Goal: Transaction & Acquisition: Purchase product/service

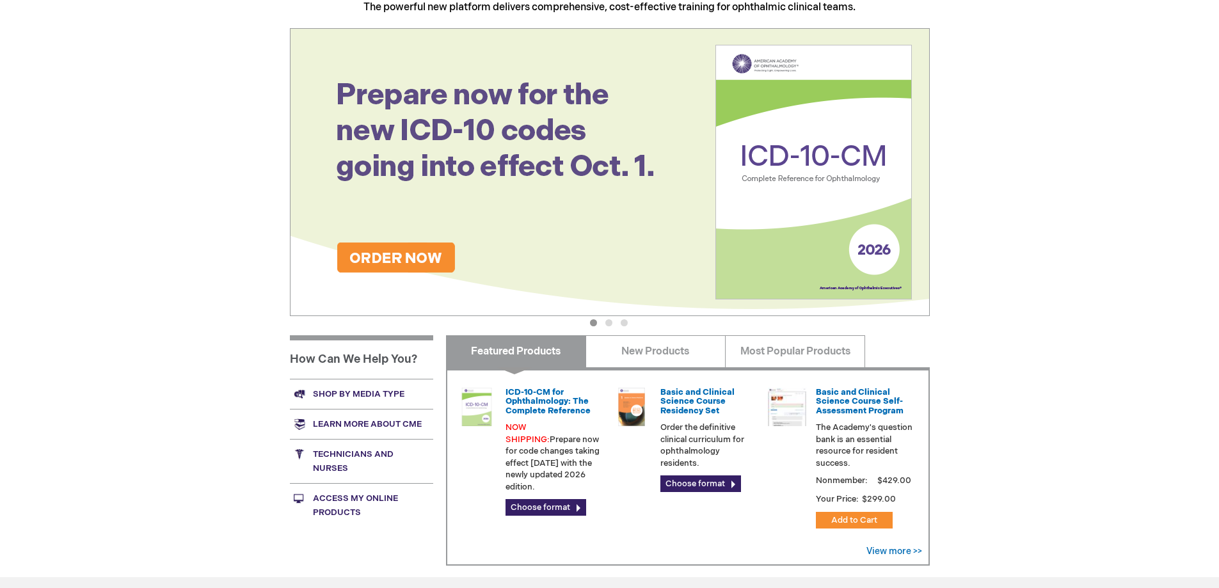
scroll to position [256, 0]
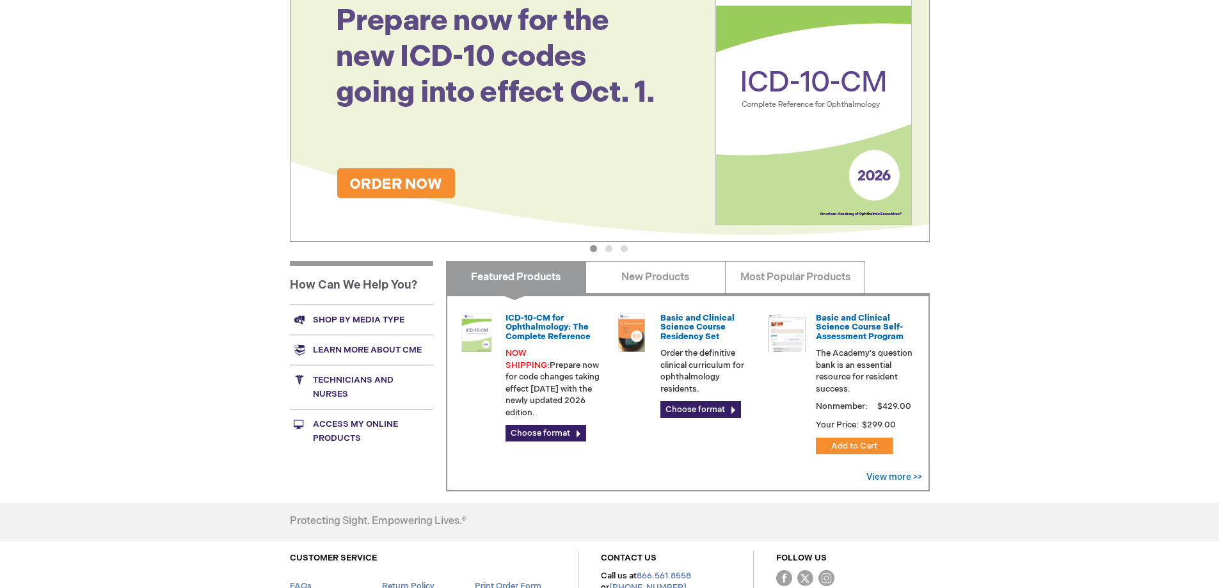
click at [365, 319] on link "Shop by media type" at bounding box center [361, 319] width 143 height 30
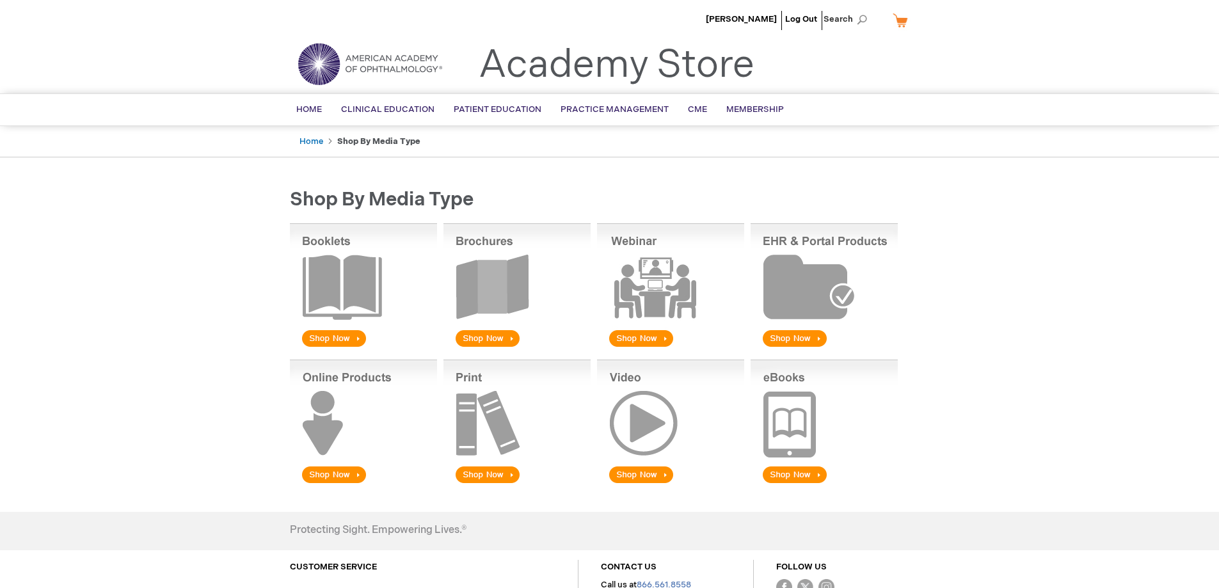
click at [479, 345] on img at bounding box center [516, 286] width 147 height 126
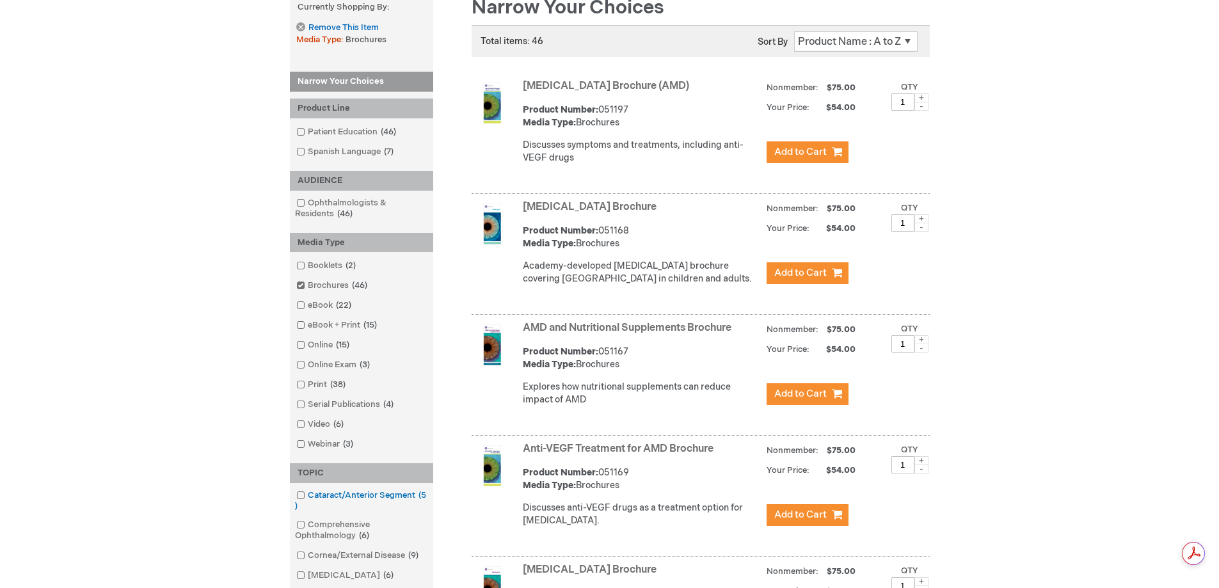
click at [313, 495] on link "Cataract/Anterior Segment 5 items" at bounding box center [361, 500] width 137 height 23
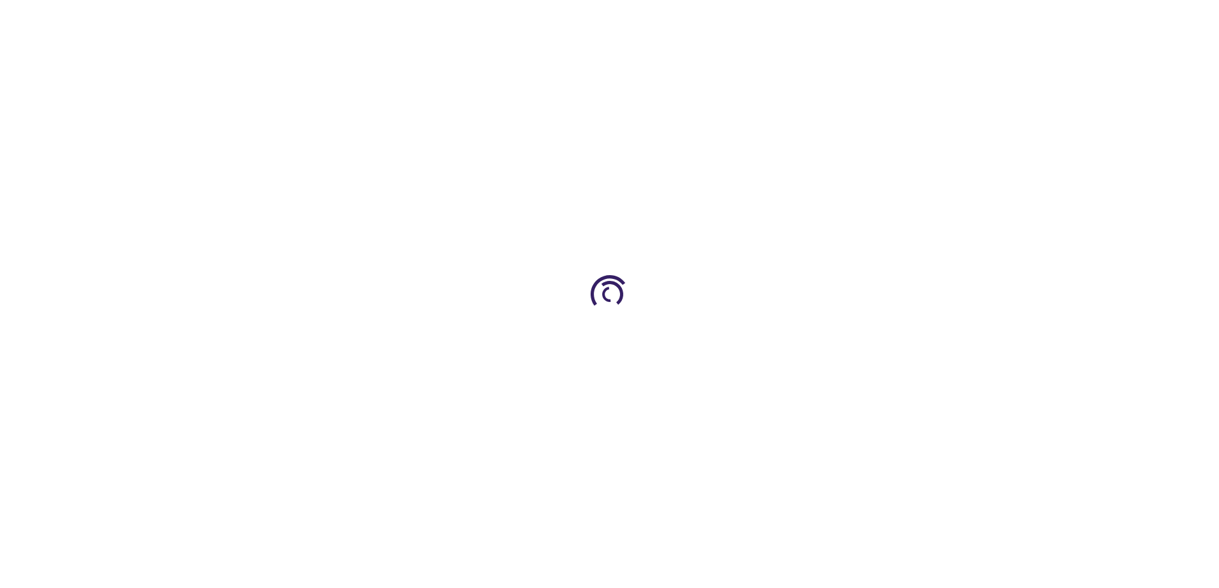
scroll to position [256, 0]
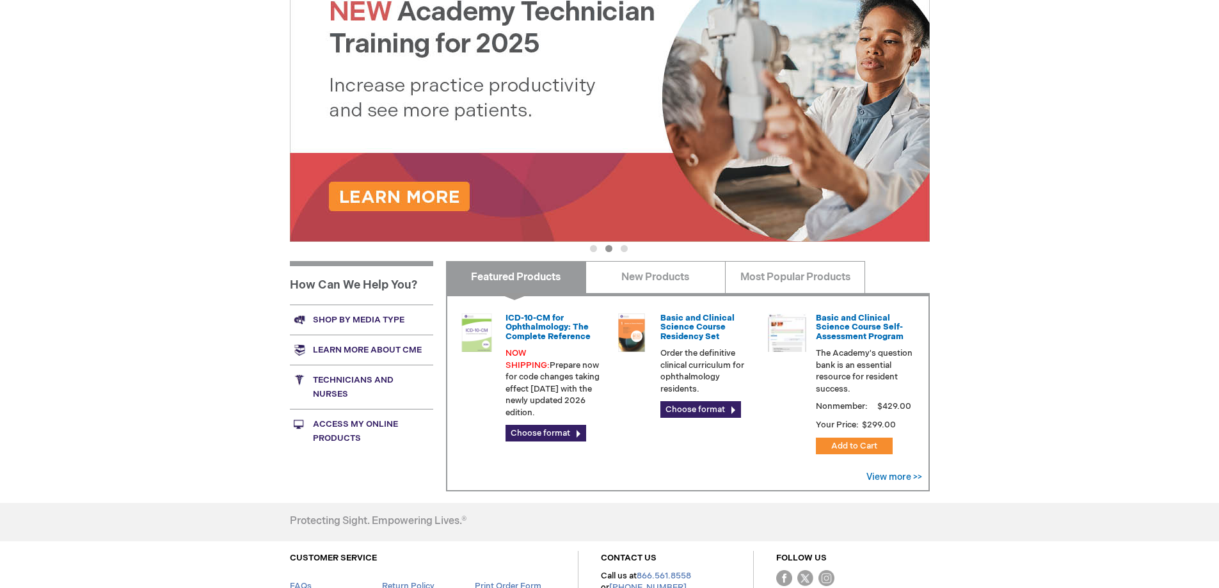
click at [370, 317] on link "Shop by media type" at bounding box center [361, 319] width 143 height 30
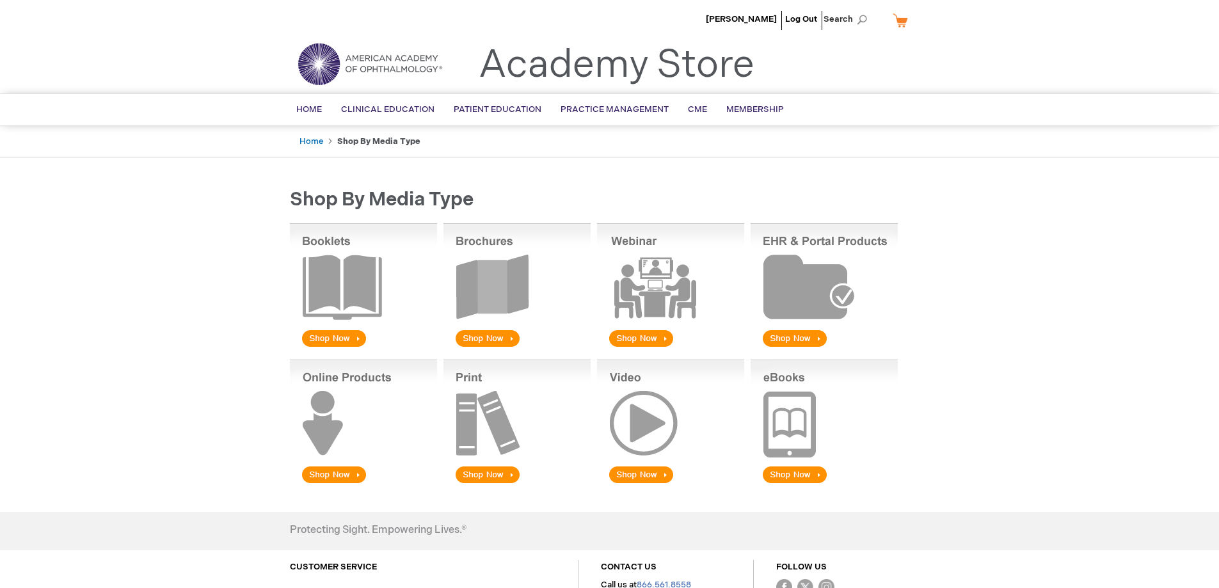
click at [487, 329] on img at bounding box center [516, 286] width 147 height 126
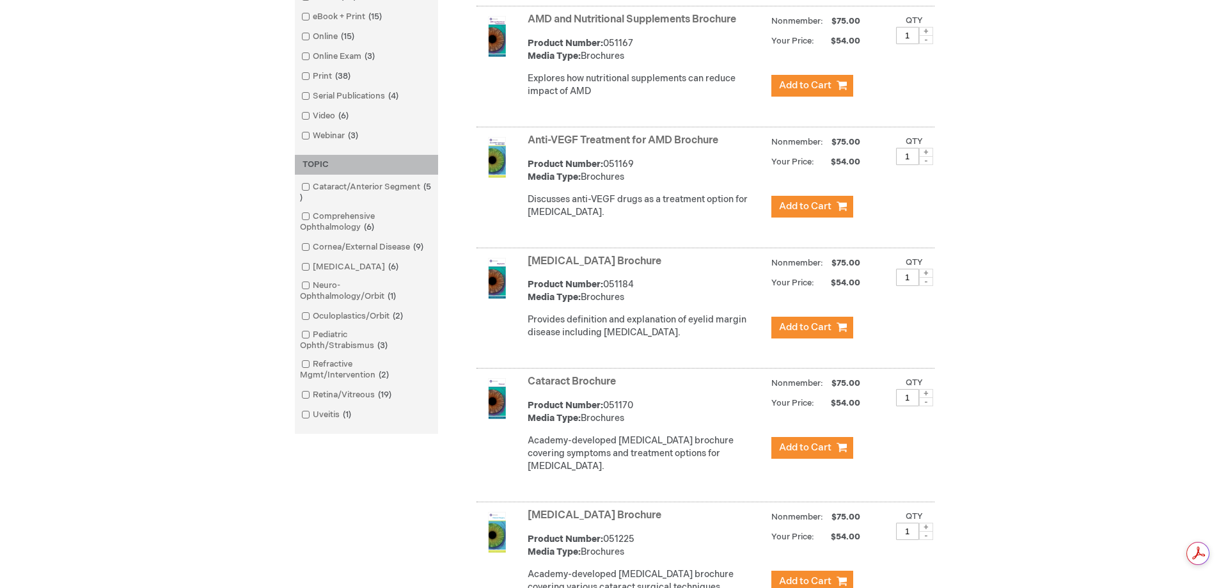
scroll to position [576, 0]
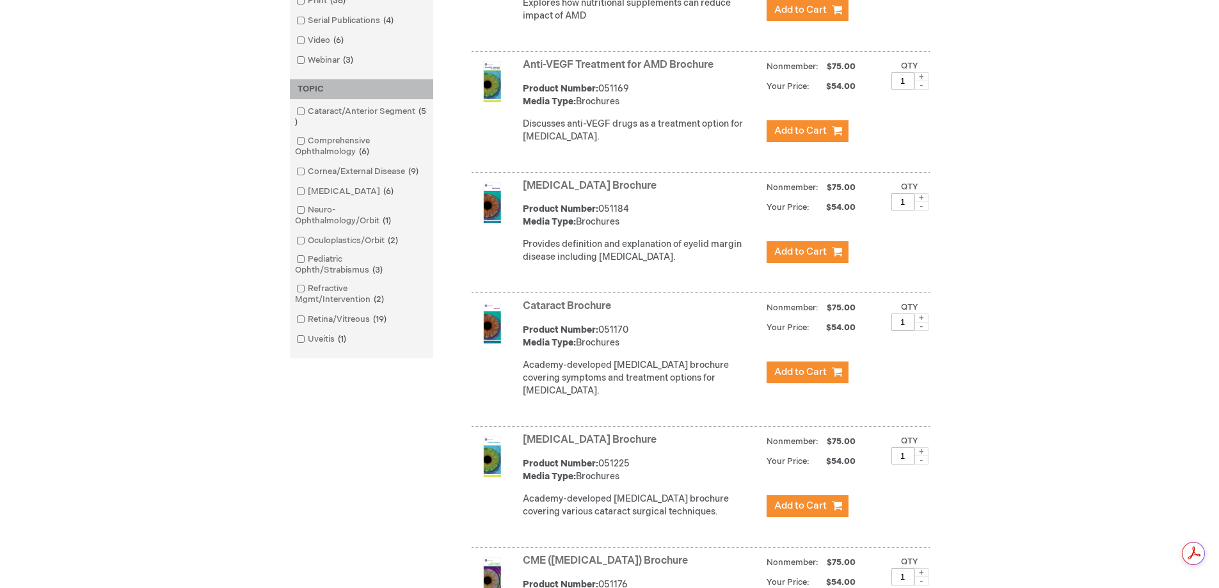
click at [921, 322] on span at bounding box center [921, 317] width 14 height 9
type input "2"
click at [822, 378] on span "Add to Cart" at bounding box center [800, 372] width 52 height 12
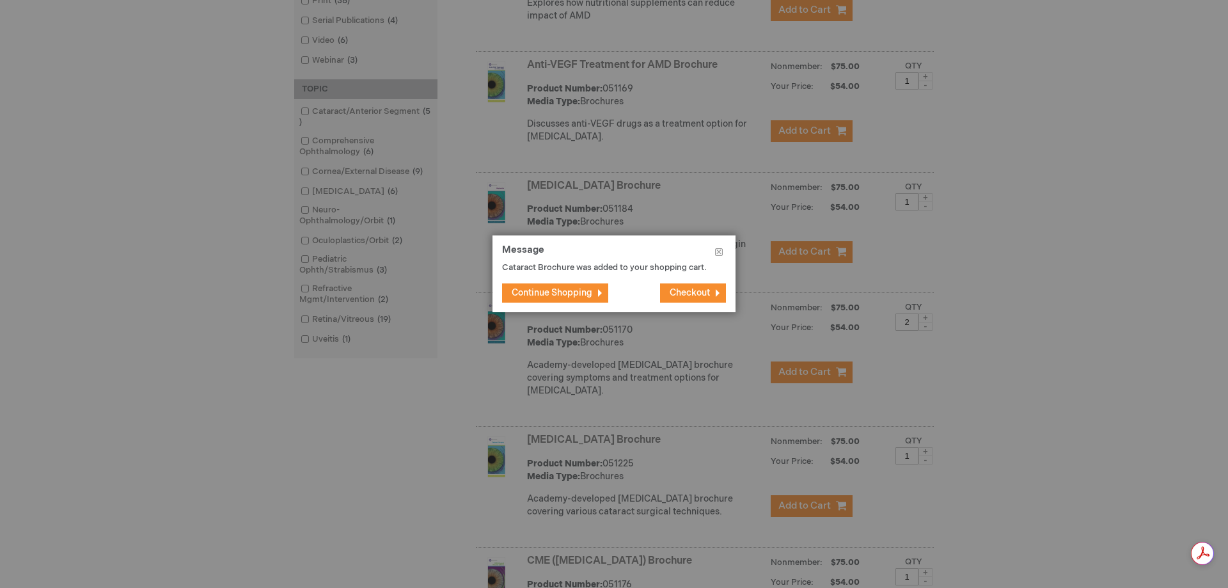
click at [691, 293] on span "Checkout" at bounding box center [690, 292] width 40 height 11
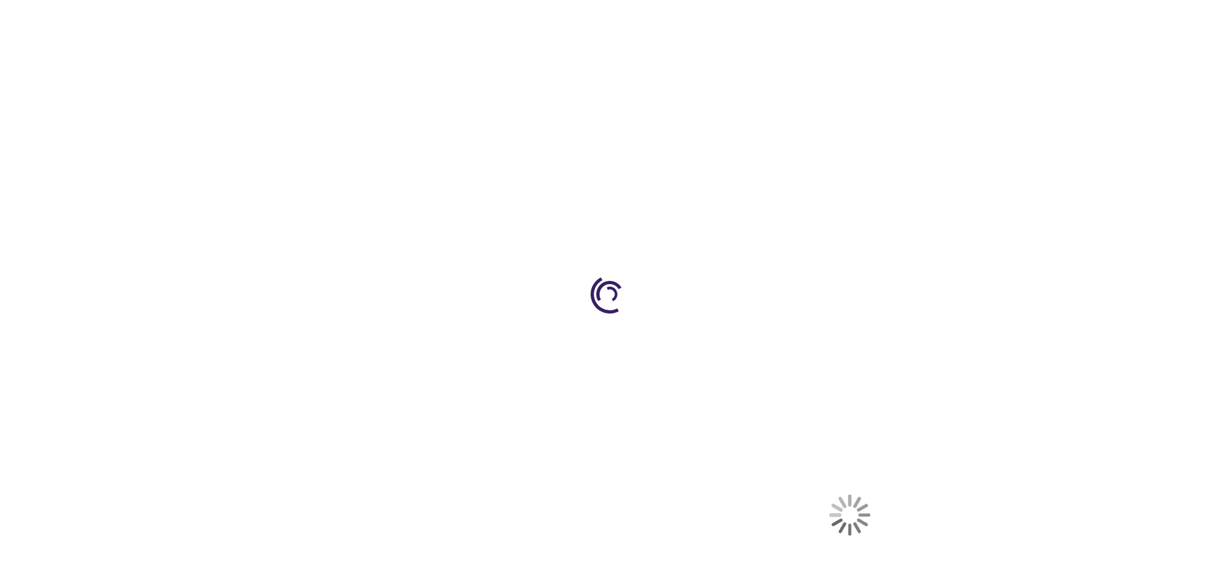
select select "US"
select select "22"
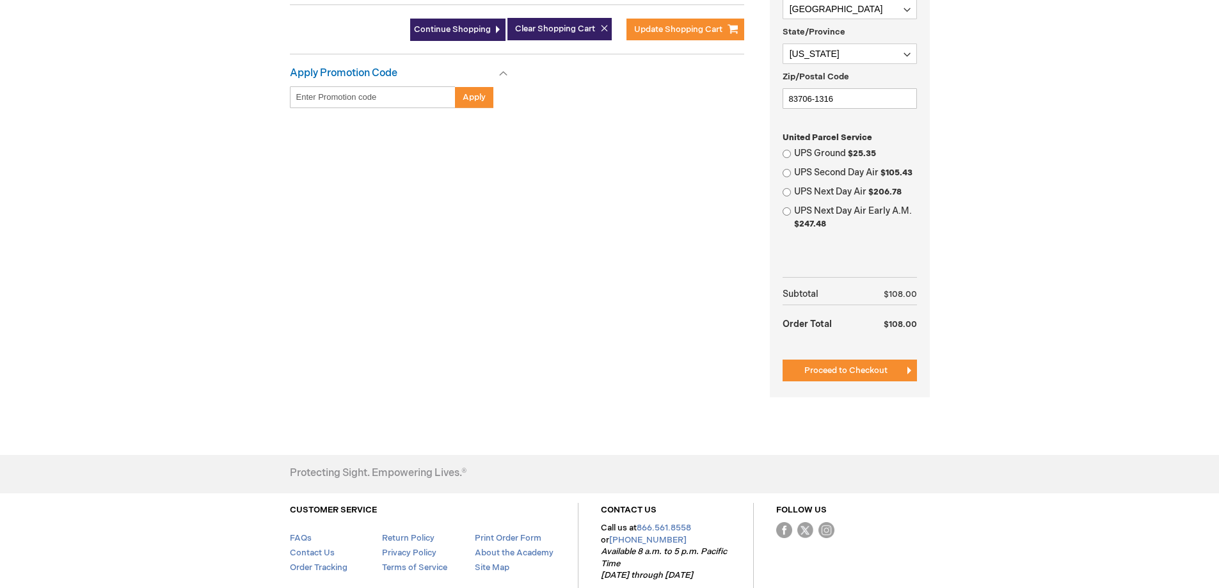
scroll to position [448, 0]
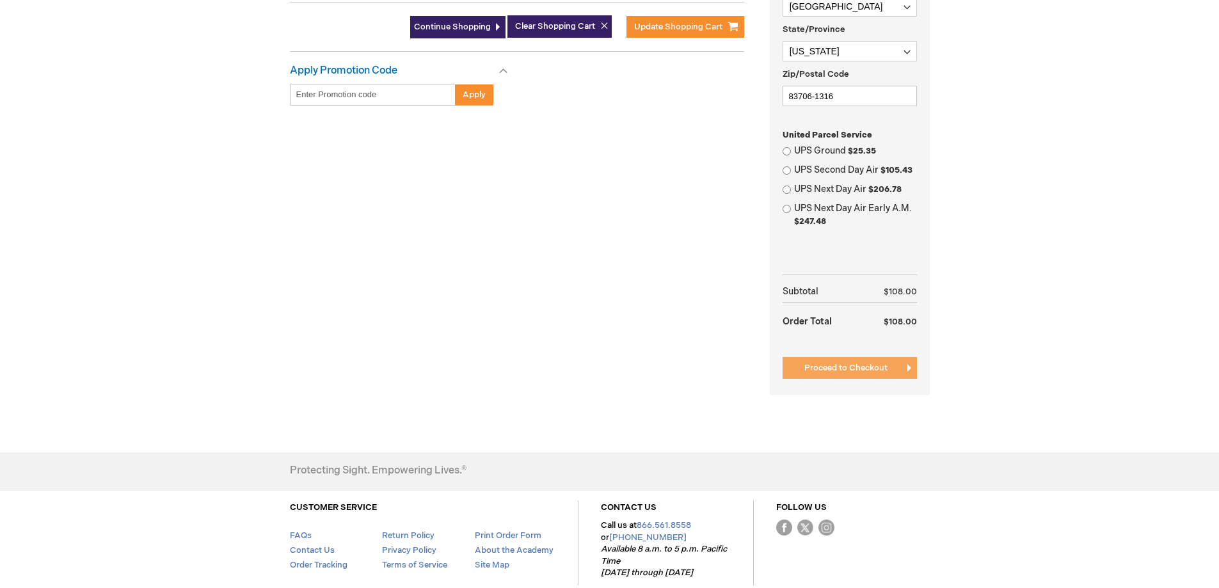
click at [857, 368] on span "Proceed to Checkout" at bounding box center [845, 368] width 83 height 10
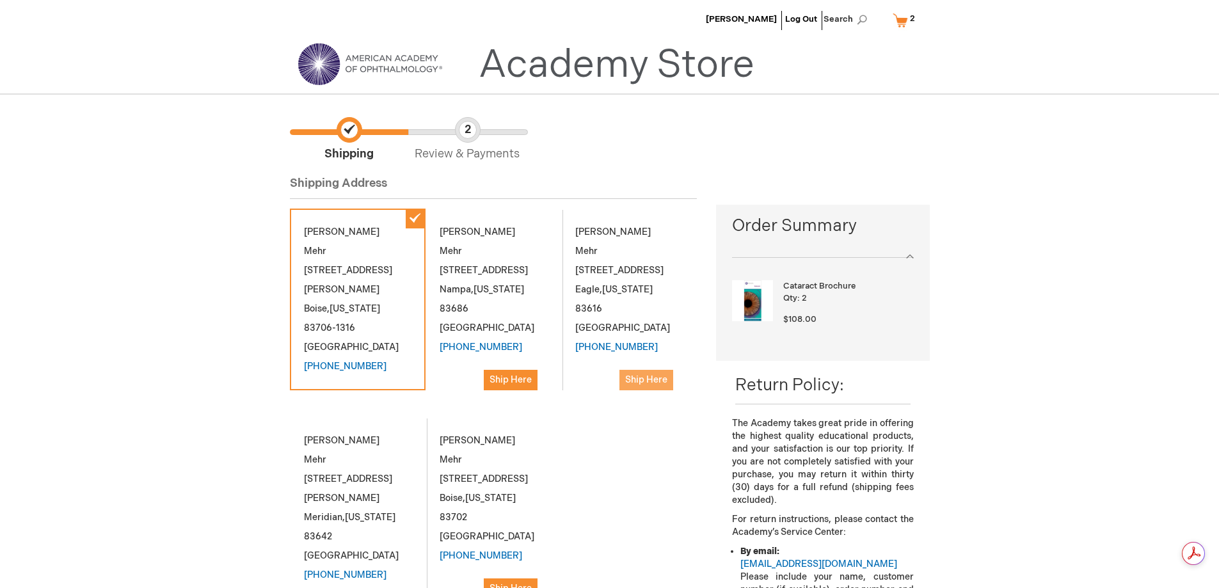
click at [660, 374] on span "Ship Here" at bounding box center [646, 379] width 42 height 11
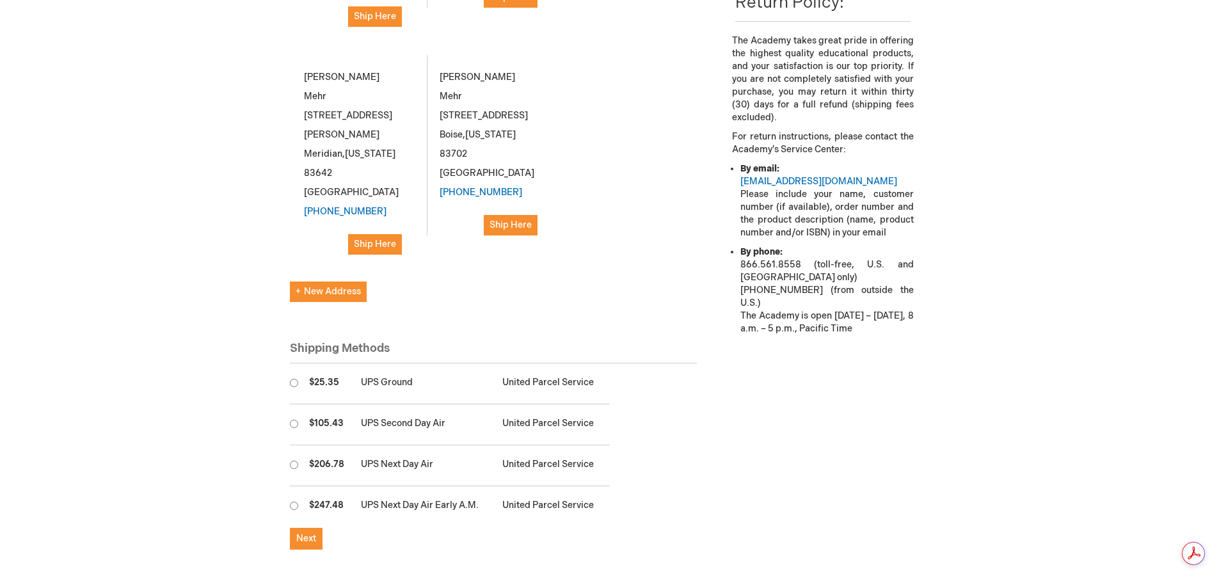
scroll to position [384, 0]
click at [295, 377] on input "radio" at bounding box center [294, 381] width 8 height 8
radio input "true"
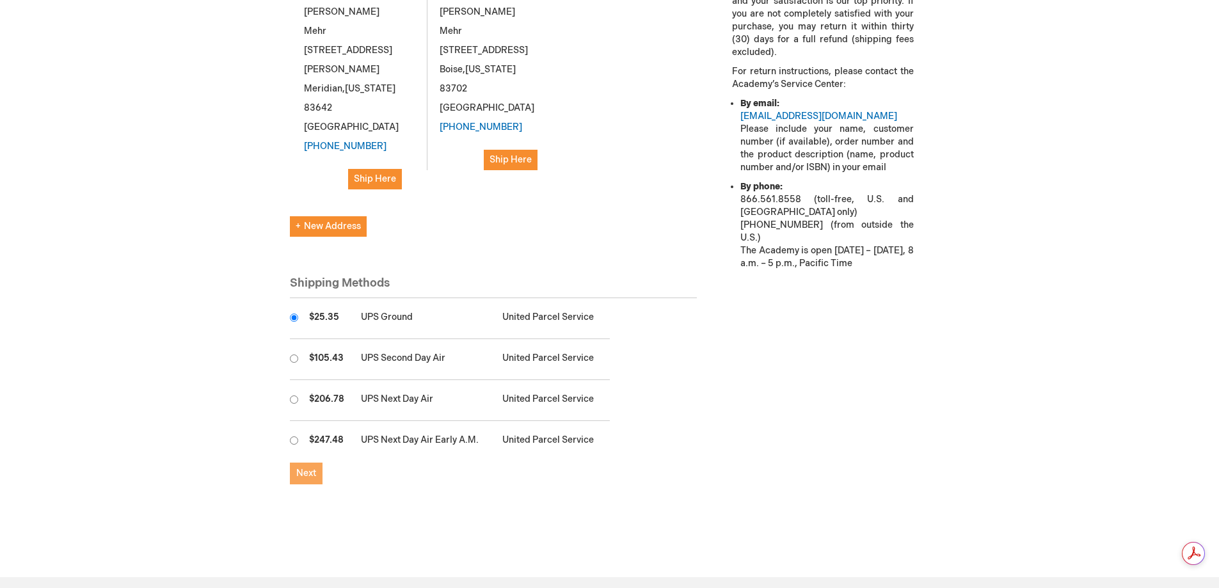
scroll to position [0, 0]
click at [310, 468] on span "Next" at bounding box center [306, 473] width 20 height 11
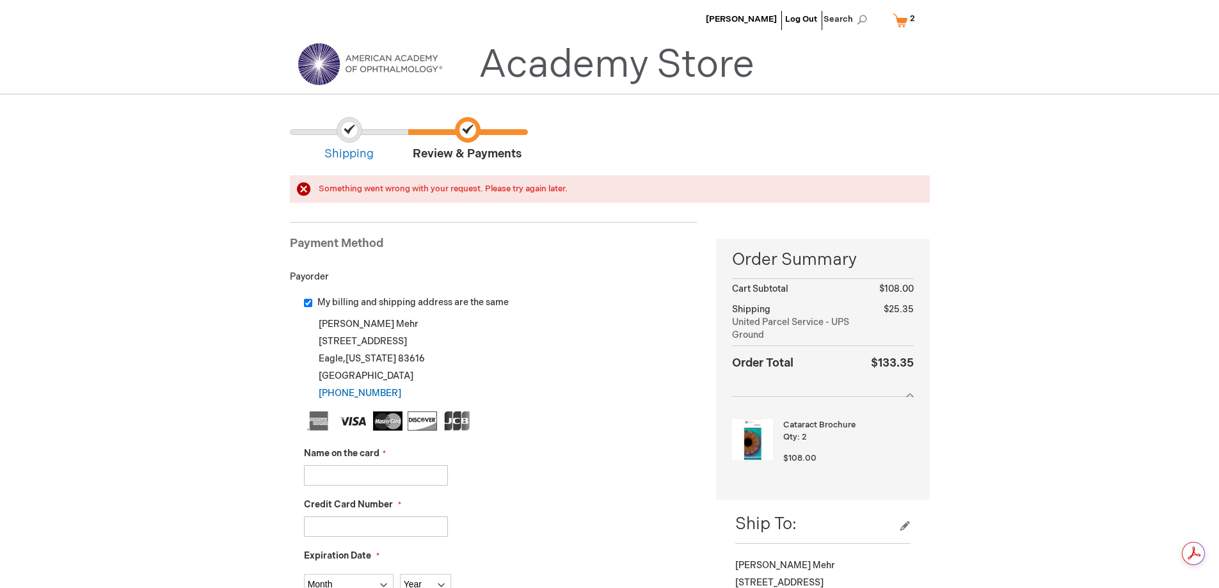
click at [404, 478] on input "Name on the card" at bounding box center [376, 475] width 144 height 20
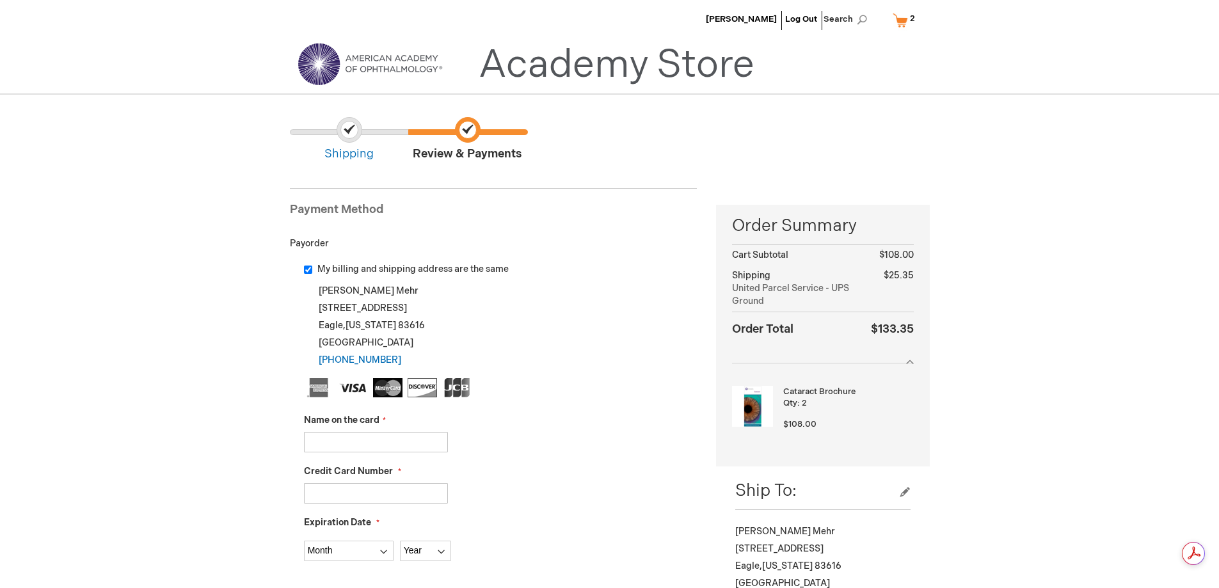
click at [328, 441] on input "Name on the card" at bounding box center [376, 442] width 144 height 20
drag, startPoint x: 325, startPoint y: 436, endPoint x: 331, endPoint y: 439, distance: 6.9
click at [328, 437] on input "Name on the card" at bounding box center [376, 442] width 144 height 20
click at [340, 436] on input "Name on the card" at bounding box center [376, 442] width 144 height 20
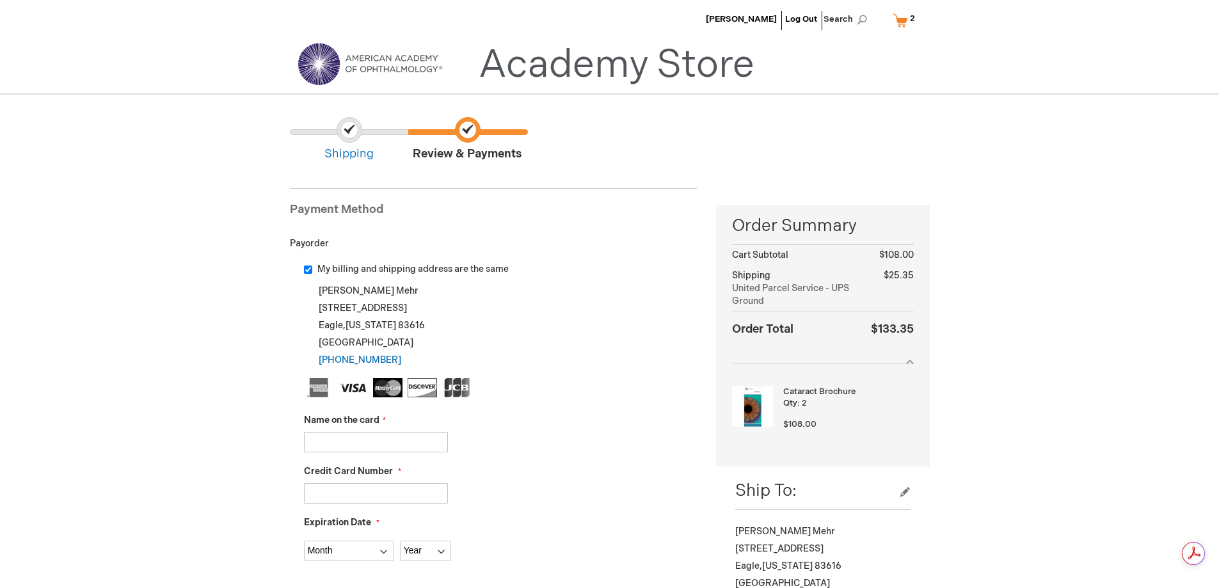
click at [340, 436] on input "Name on the card" at bounding box center [376, 442] width 144 height 20
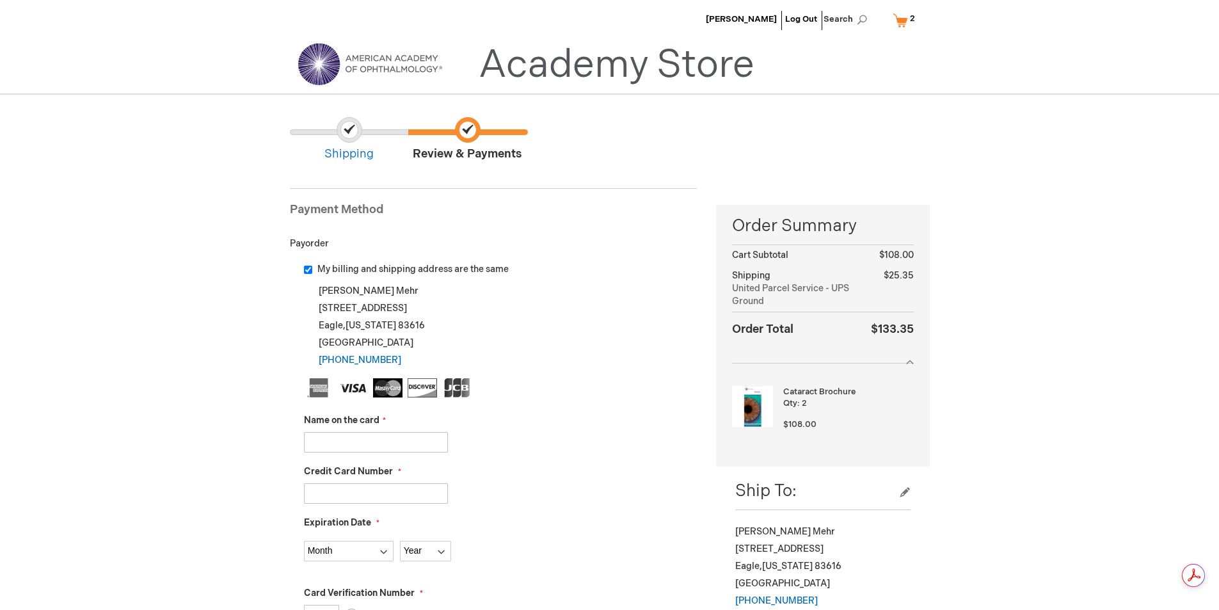
click at [644, 399] on ul at bounding box center [500, 389] width 393 height 23
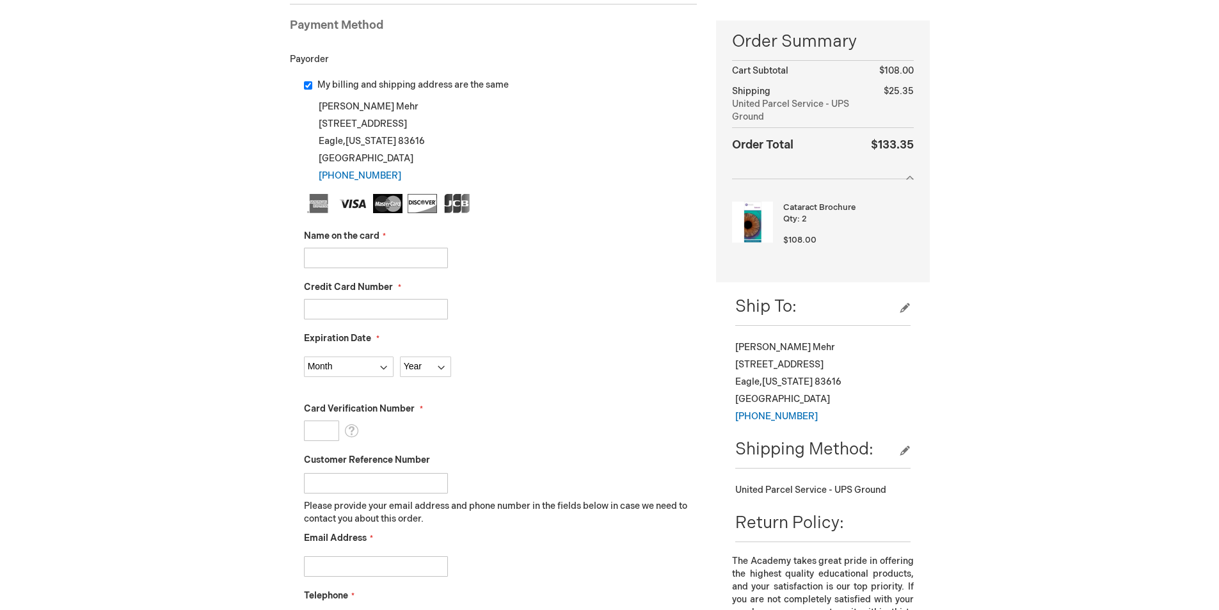
scroll to position [64, 0]
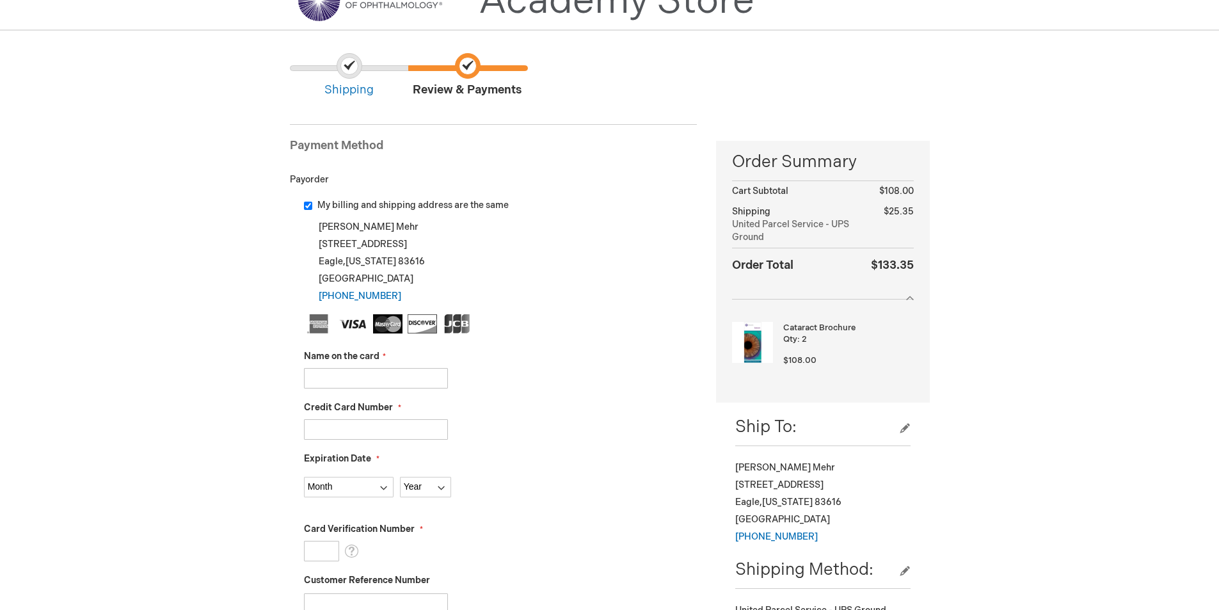
click at [307, 205] on input "My billing and shipping address are the same" at bounding box center [308, 206] width 8 height 8
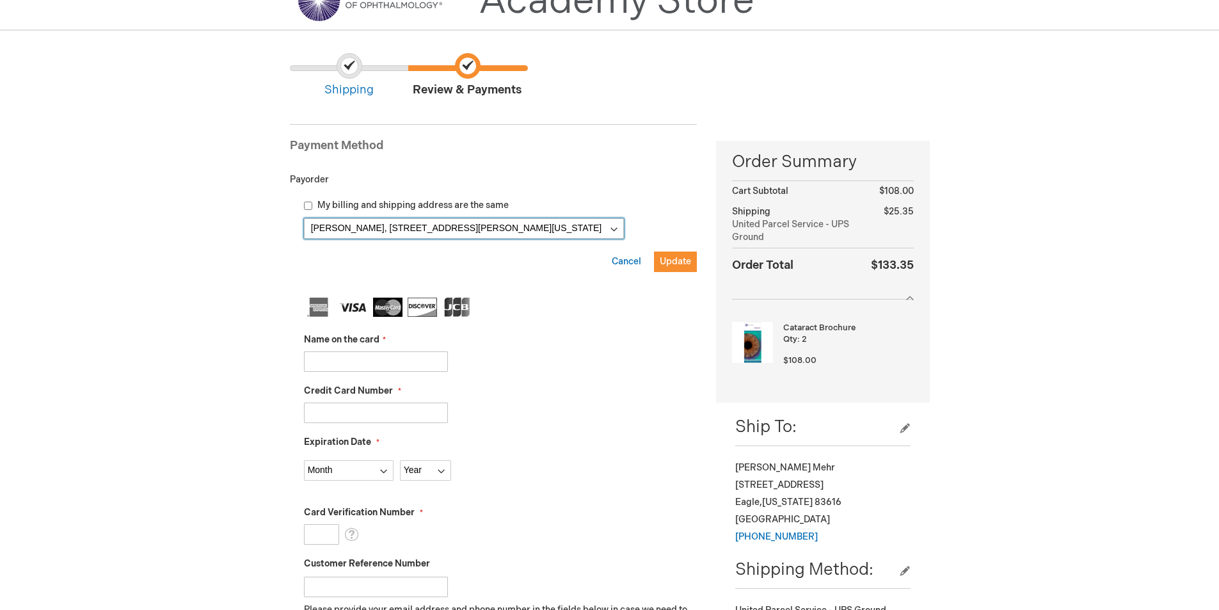
click at [609, 228] on select "[PERSON_NAME], [STREET_ADDRESS][PERSON_NAME][US_STATE] [PERSON_NAME], [STREET_A…" at bounding box center [464, 228] width 320 height 20
click at [595, 406] on div at bounding box center [500, 412] width 393 height 20
click at [357, 78] on span "Shipping" at bounding box center [349, 75] width 118 height 45
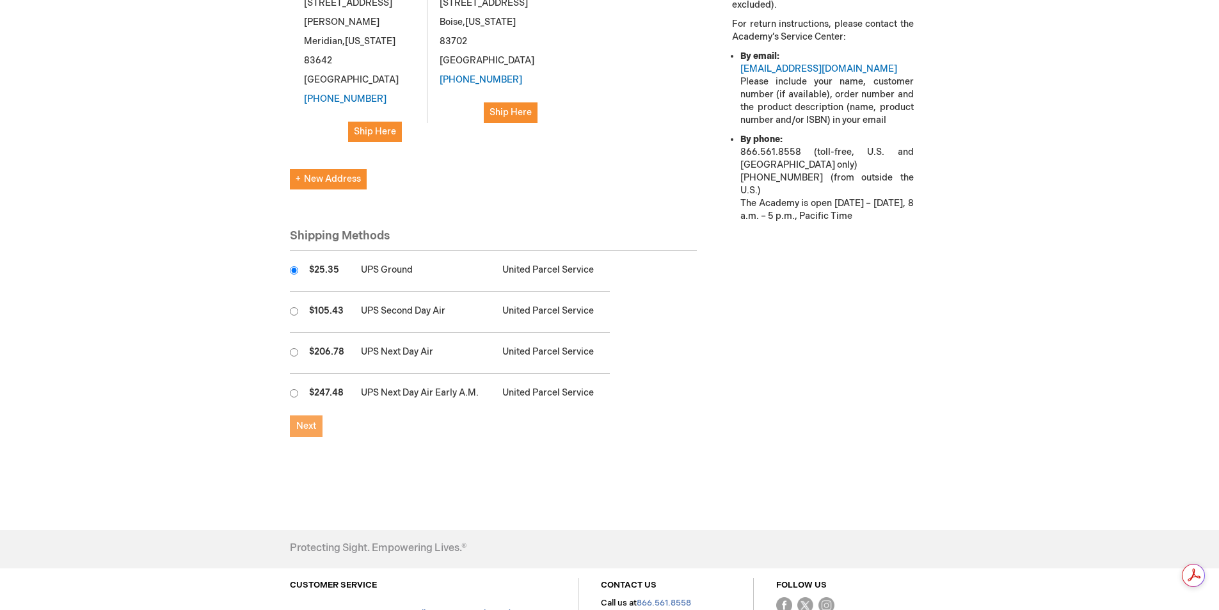
click at [316, 415] on button "Next" at bounding box center [306, 426] width 33 height 22
checkbox input "true"
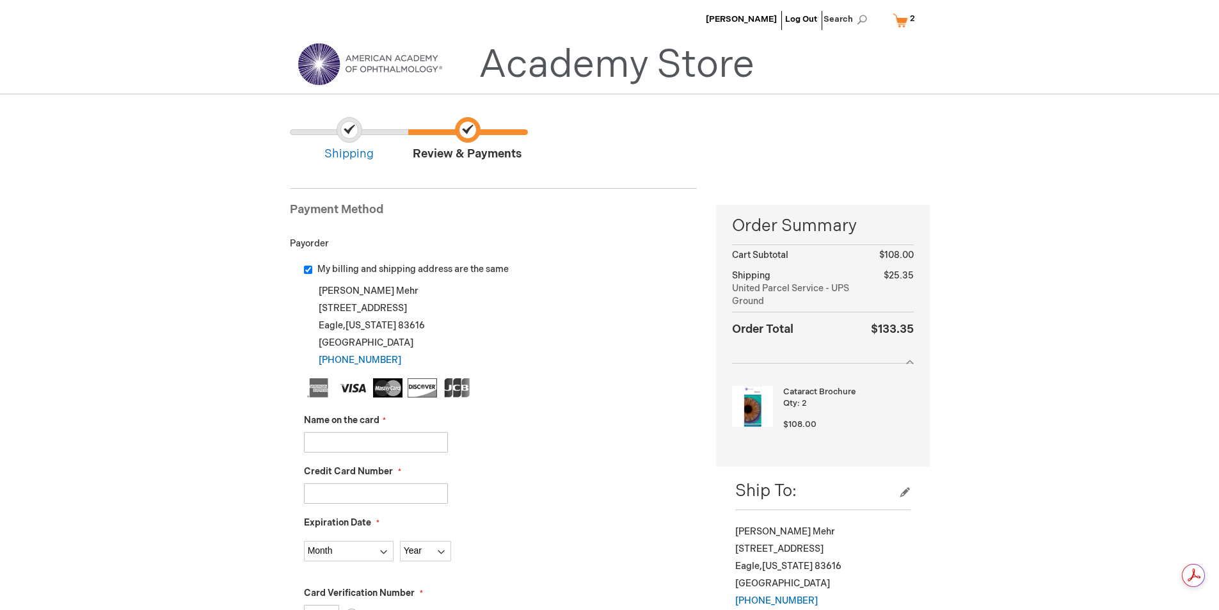
click at [362, 447] on input "Name on the card" at bounding box center [376, 442] width 144 height 20
drag, startPoint x: 361, startPoint y: 448, endPoint x: 587, endPoint y: 333, distance: 253.5
click at [587, 333] on div "[PERSON_NAME] [STREET_ADDRESS][US_STATE] [PHONE_NUMBER] Edit" at bounding box center [500, 325] width 393 height 86
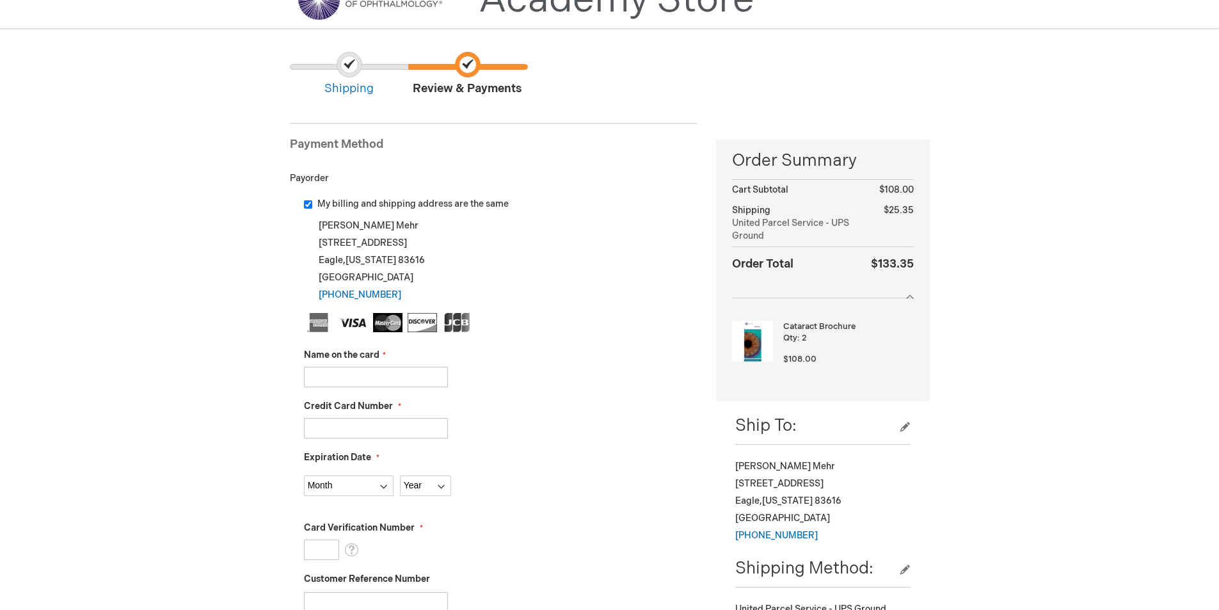
scroll to position [64, 0]
